Goal: Find specific page/section: Find specific page/section

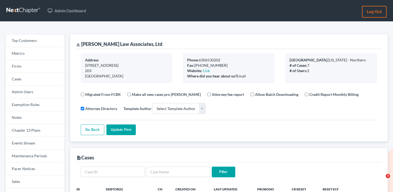
select select
click at [23, 66] on link "Firms" at bounding box center [34, 66] width 59 height 13
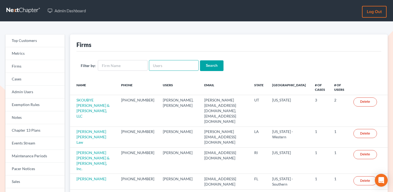
click at [174, 62] on input "text" at bounding box center [174, 65] width 50 height 11
paste input "[EMAIL_ADDRESS][DOMAIN_NAME]"
type input "[EMAIL_ADDRESS][DOMAIN_NAME]"
click at [210, 62] on input "Search" at bounding box center [211, 65] width 23 height 11
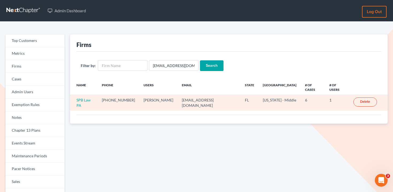
click at [93, 98] on td "SPB Law PA" at bounding box center [84, 102] width 28 height 15
click at [91, 98] on link "SPB Law PA" at bounding box center [83, 103] width 14 height 10
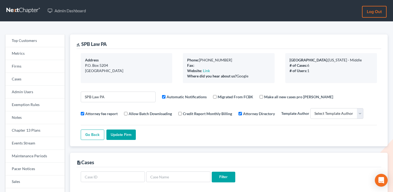
select select
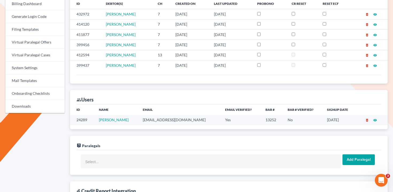
scroll to position [205, 0]
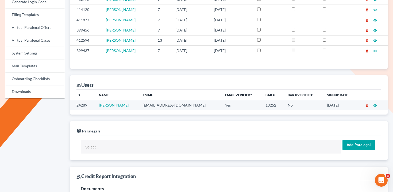
drag, startPoint x: 134, startPoint y: 106, endPoint x: 99, endPoint y: 105, distance: 35.5
click at [99, 105] on td "[PERSON_NAME]" at bounding box center [117, 105] width 44 height 10
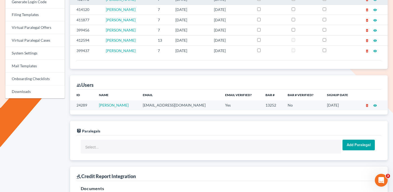
copy link "[PERSON_NAME]"
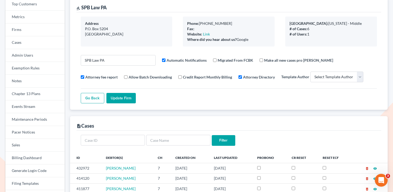
scroll to position [0, 0]
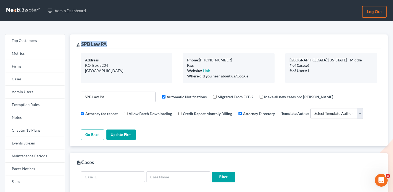
drag, startPoint x: 115, startPoint y: 43, endPoint x: 81, endPoint y: 44, distance: 33.9
click at [81, 44] on div "gavel SPB Law PA" at bounding box center [228, 41] width 304 height 14
copy div "SPB Law PA"
click at [37, 146] on link "Events Stream" at bounding box center [34, 143] width 59 height 13
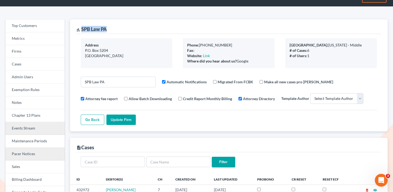
scroll to position [21, 0]
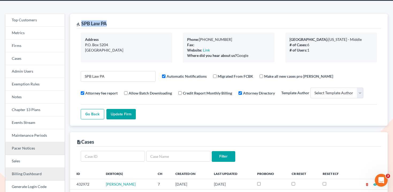
click at [40, 172] on link "Billing Dashboard" at bounding box center [34, 174] width 59 height 13
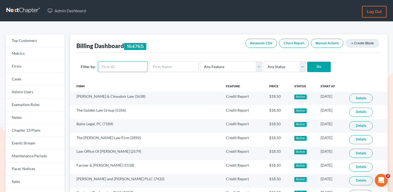
click at [115, 66] on input "text" at bounding box center [123, 66] width 50 height 11
paste input "11687"
type input "11687"
click at [271, 61] on div "Filter by: 11687 Any Feature Start Plus Plan Pro Plus Plan Whoa Plan Credit Rep…" at bounding box center [228, 67] width 304 height 28
click at [270, 63] on select "Any Status Active Inactive Pending Expired Error Pending Charges" at bounding box center [284, 66] width 42 height 11
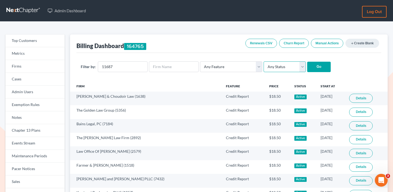
select select "active"
click at [263, 61] on select "Any Status Active Inactive Pending Expired Error Pending Charges" at bounding box center [284, 66] width 42 height 11
click at [315, 68] on input "Go" at bounding box center [318, 67] width 23 height 11
